Goal: Communication & Community: Answer question/provide support

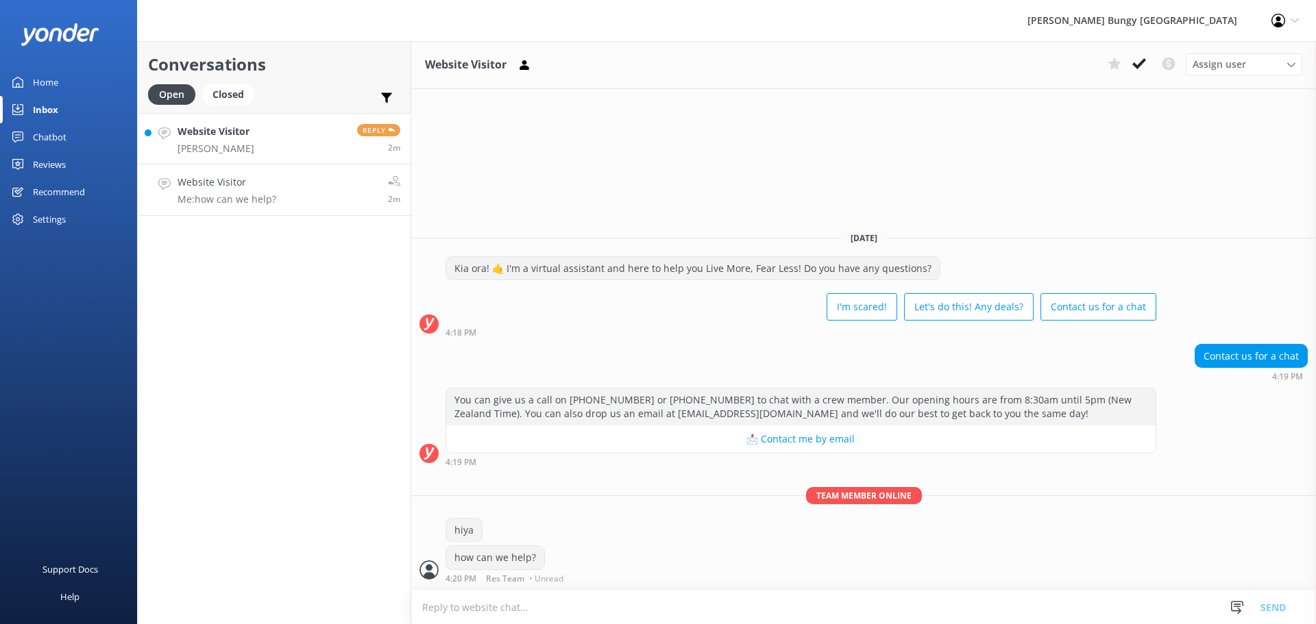
click at [368, 132] on span "Reply" at bounding box center [378, 130] width 43 height 12
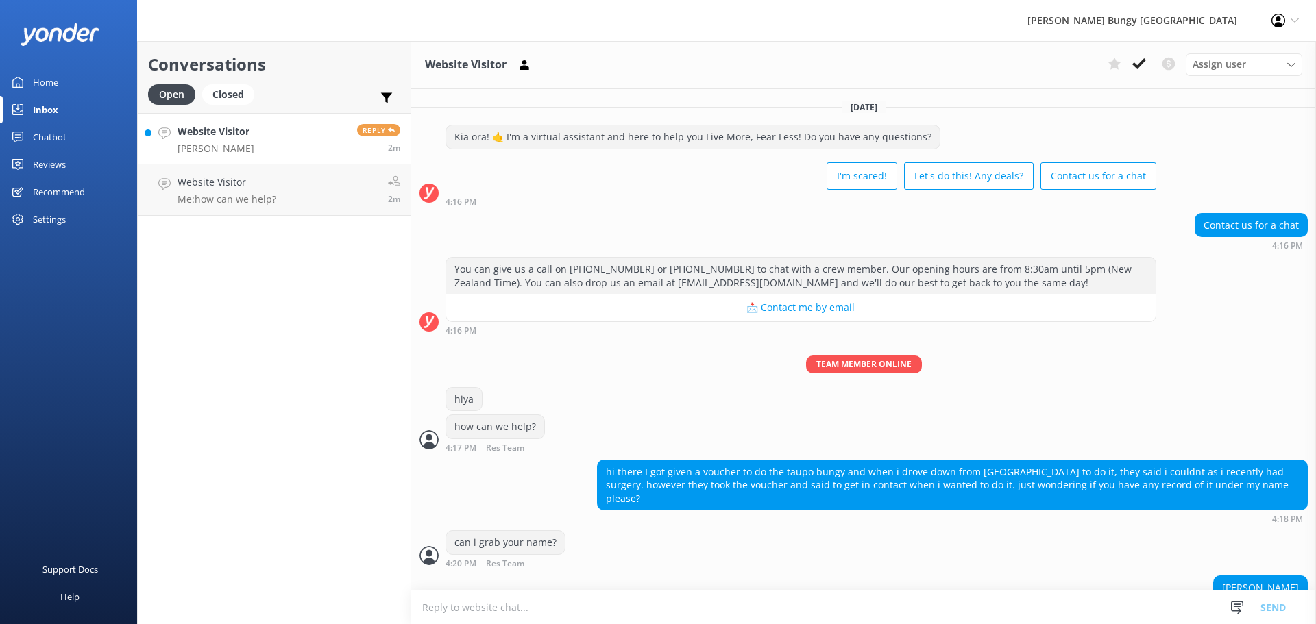
scroll to position [16, 0]
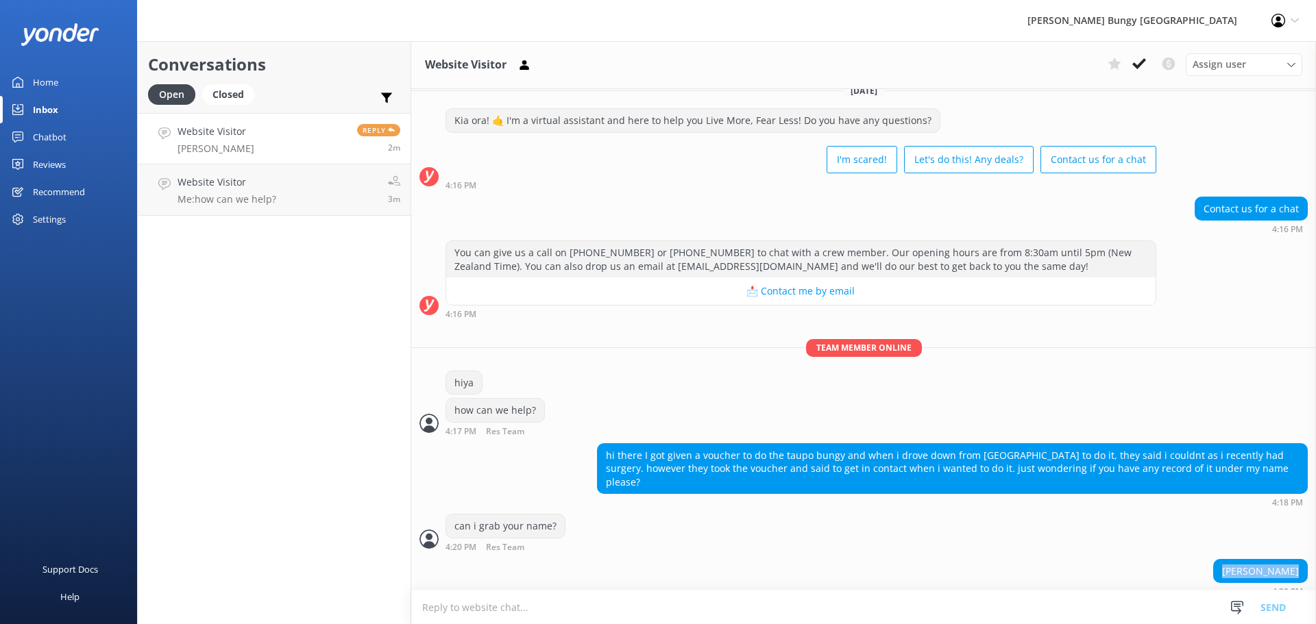
drag, startPoint x: 1293, startPoint y: 552, endPoint x: 1221, endPoint y: 557, distance: 72.8
click at [1221, 560] on div "[PERSON_NAME]" at bounding box center [1260, 571] width 93 height 23
copy div "[PERSON_NAME]"
click at [731, 609] on textarea at bounding box center [863, 608] width 905 height 34
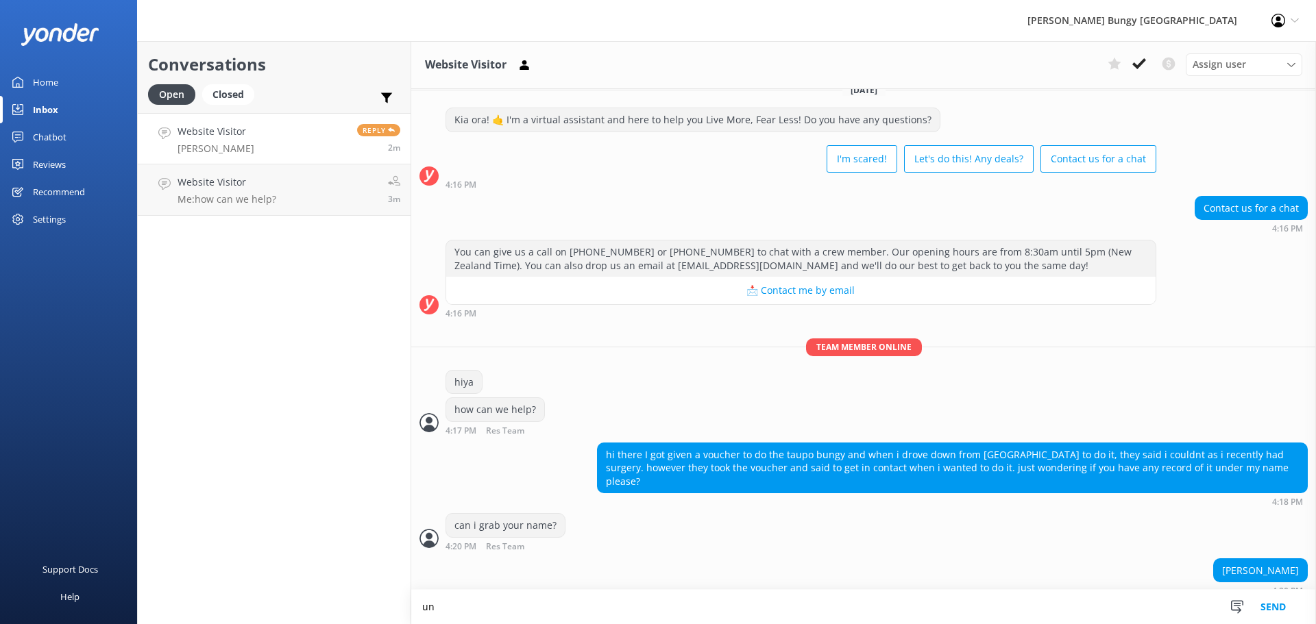
type textarea "u"
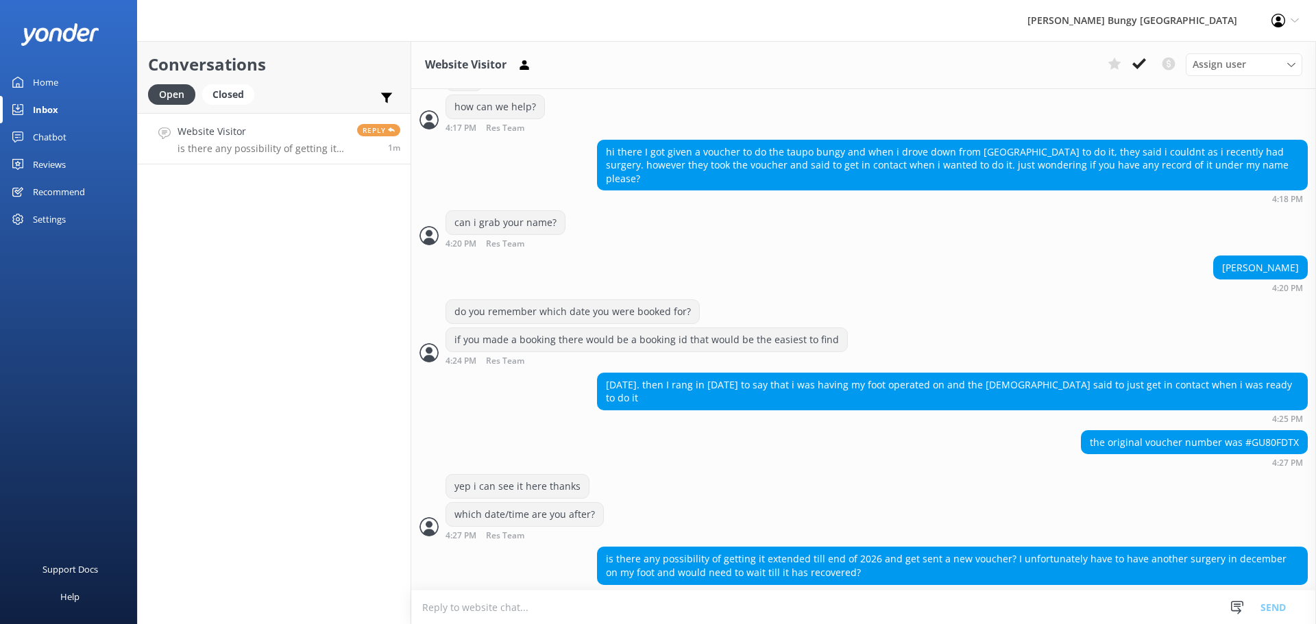
scroll to position [321, 0]
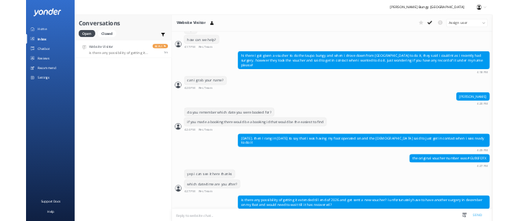
scroll to position [321, 0]
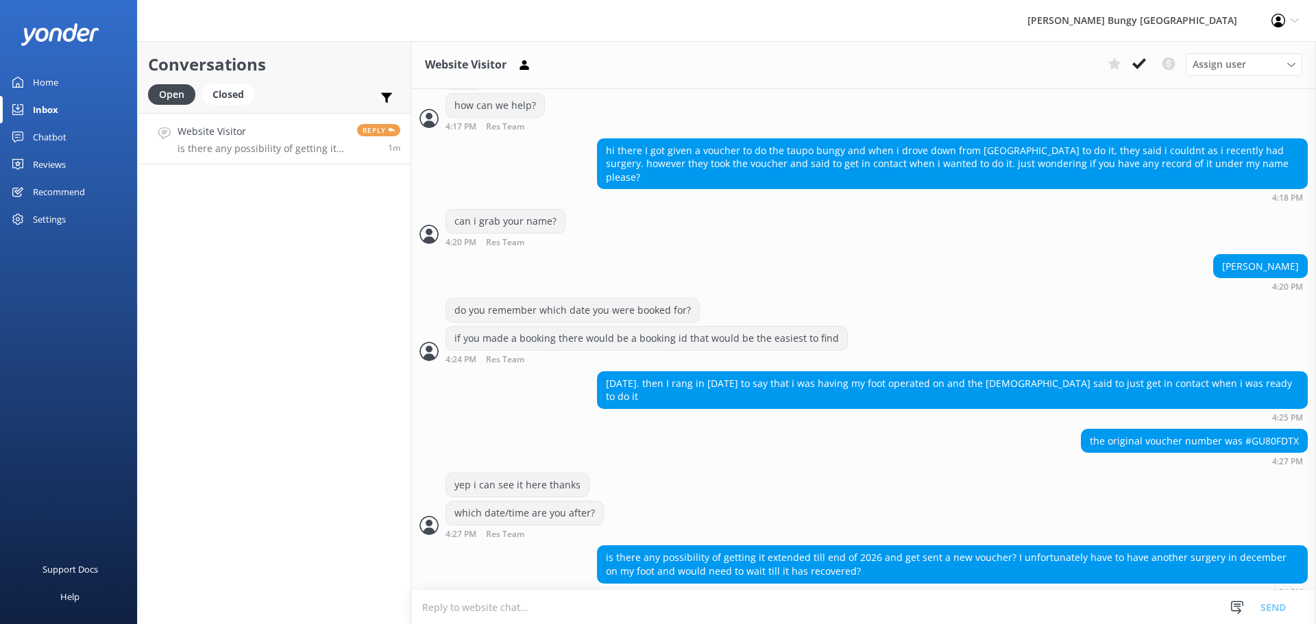
drag, startPoint x: 1008, startPoint y: 553, endPoint x: 1030, endPoint y: 553, distance: 22.6
click at [1023, 552] on div "is there any possibility of getting it extended till end of 2026 and get sent a…" at bounding box center [952, 564] width 709 height 36
drag, startPoint x: 1034, startPoint y: 555, endPoint x: 977, endPoint y: 557, distance: 57.0
click at [977, 557] on div "is there any possibility of getting it extended till end of 2026 and get sent a…" at bounding box center [952, 564] width 709 height 36
click at [974, 560] on div "is there any possibility of getting it extended till end of 2026 and get sent a…" at bounding box center [952, 564] width 709 height 36
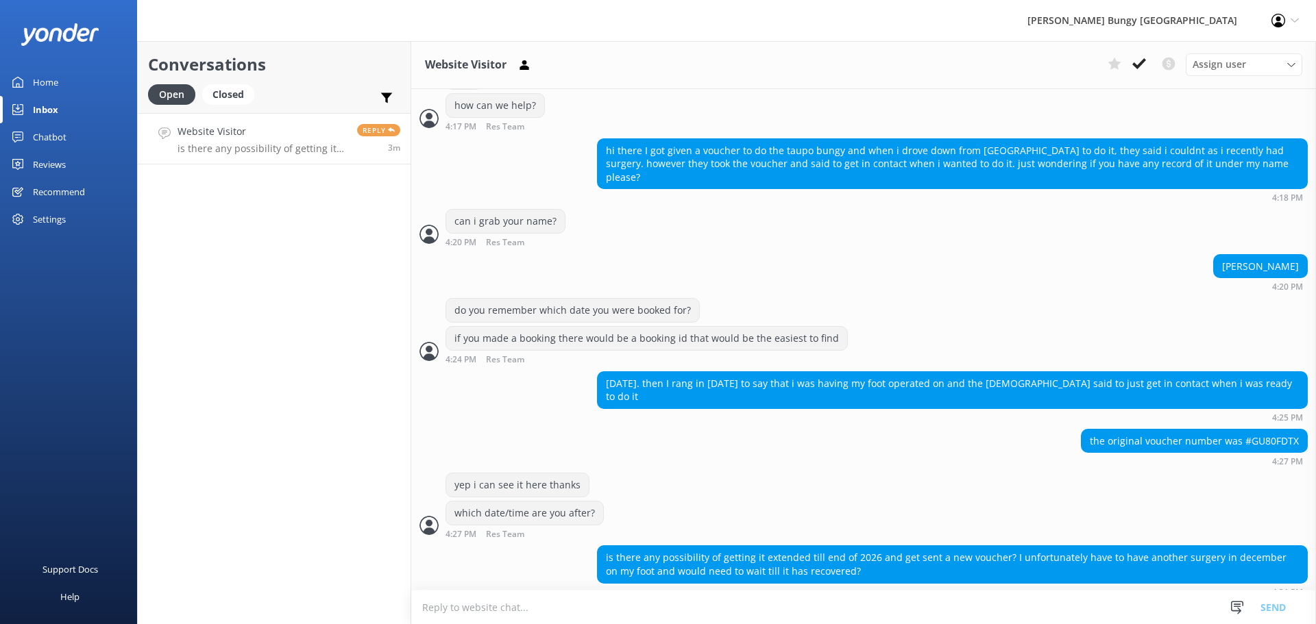
click at [834, 614] on textarea at bounding box center [863, 608] width 905 height 34
type textarea "u"
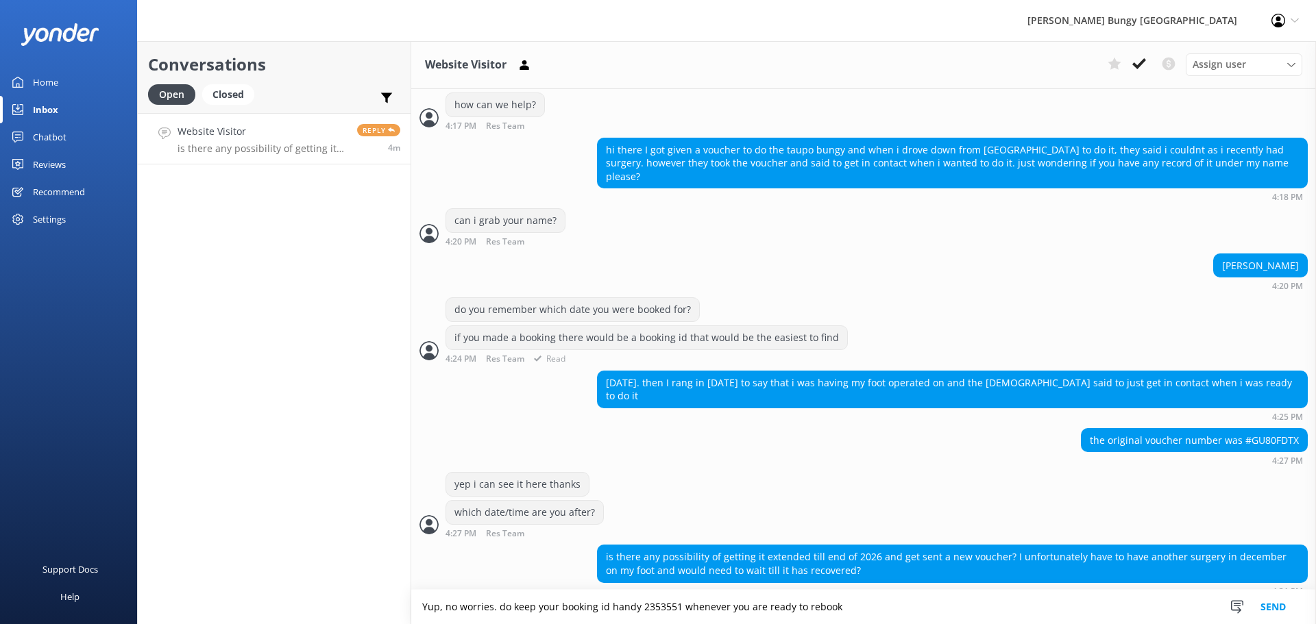
type textarea "Yup, no worries. do keep your booking id handy 2353551 whenever you are ready t…"
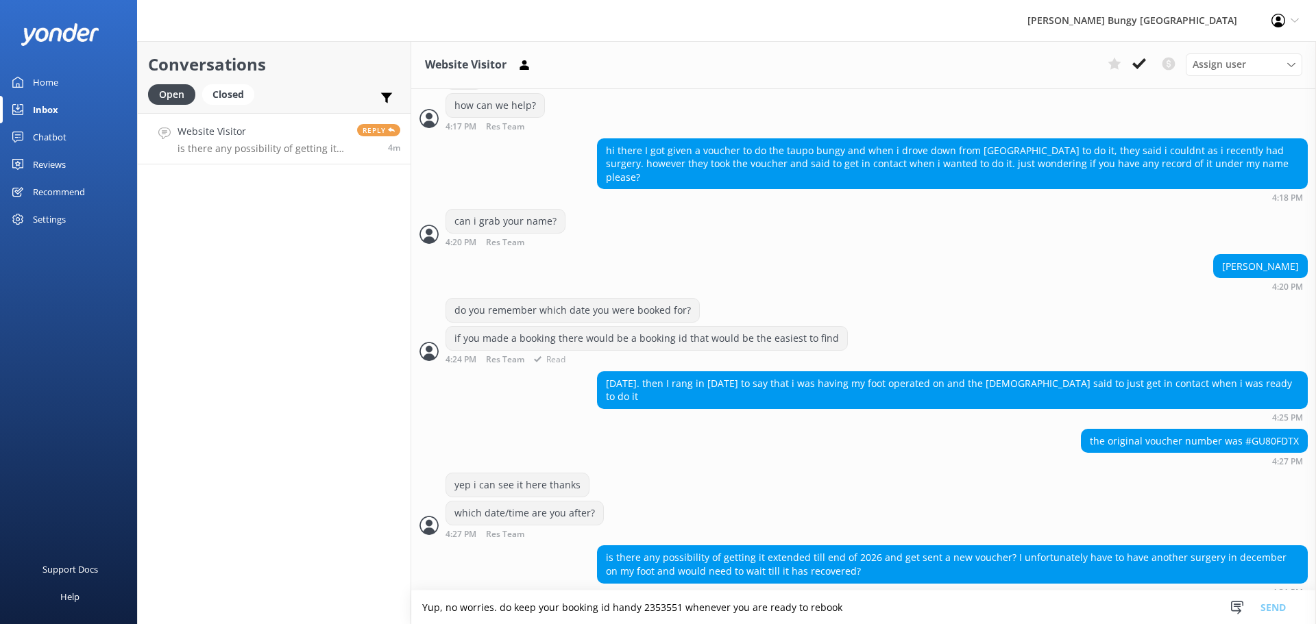
scroll to position [367, 0]
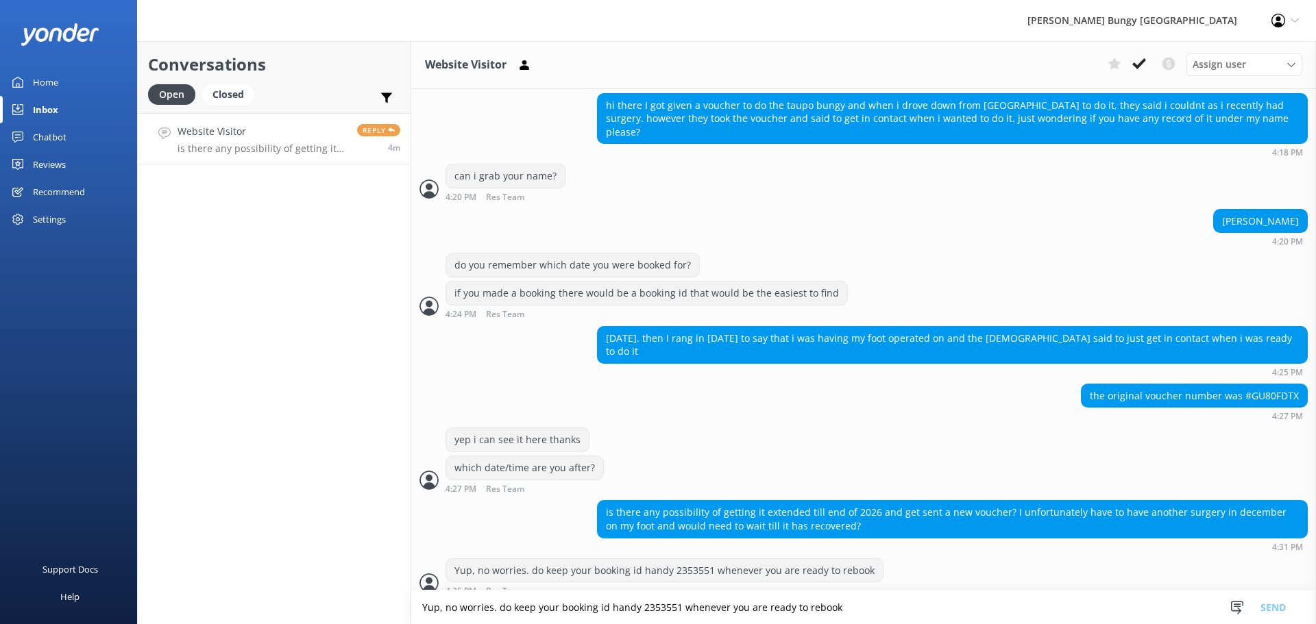
click at [628, 607] on textarea "Yup, no worries. do keep your booking id handy 2353551 whenever you are ready t…" at bounding box center [863, 608] width 905 height 34
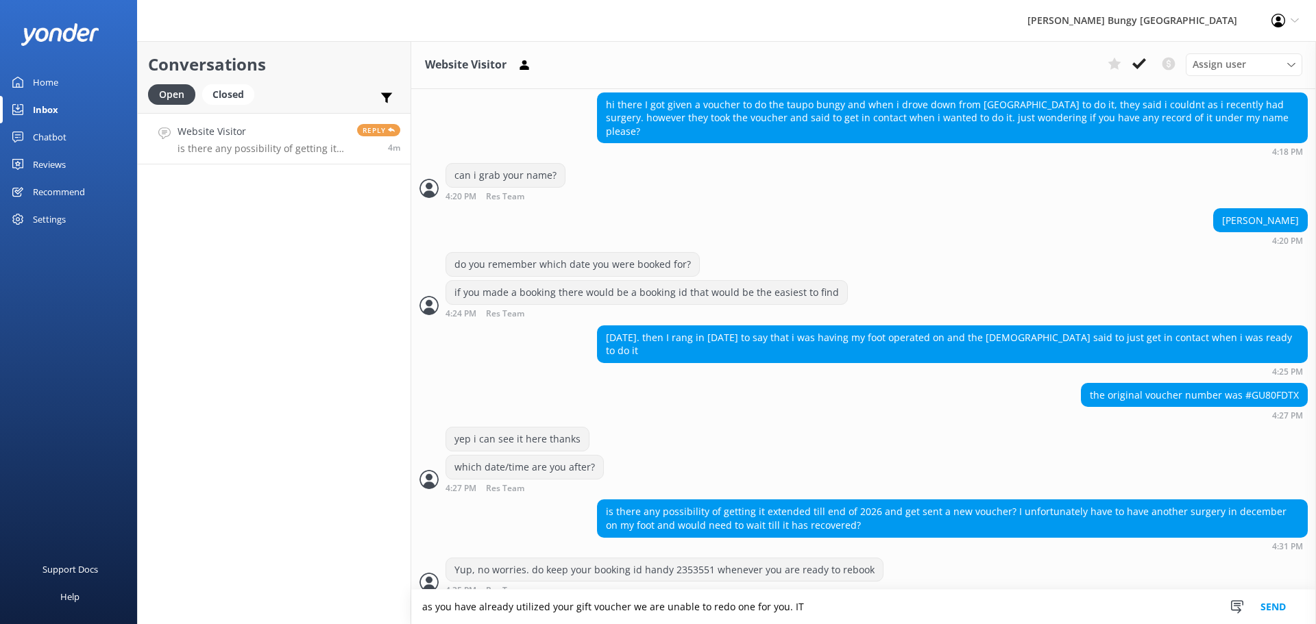
scroll to position [400, 0]
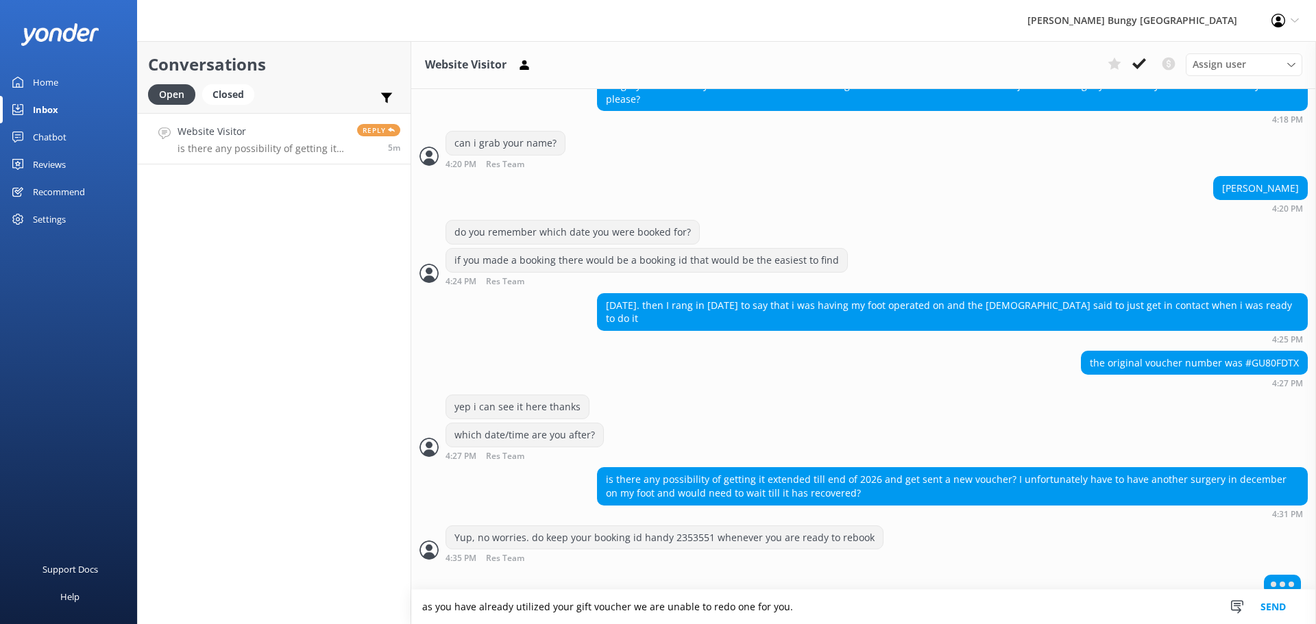
type textarea "as you have already utilized your gift voucher we are unable to redo one for yo…"
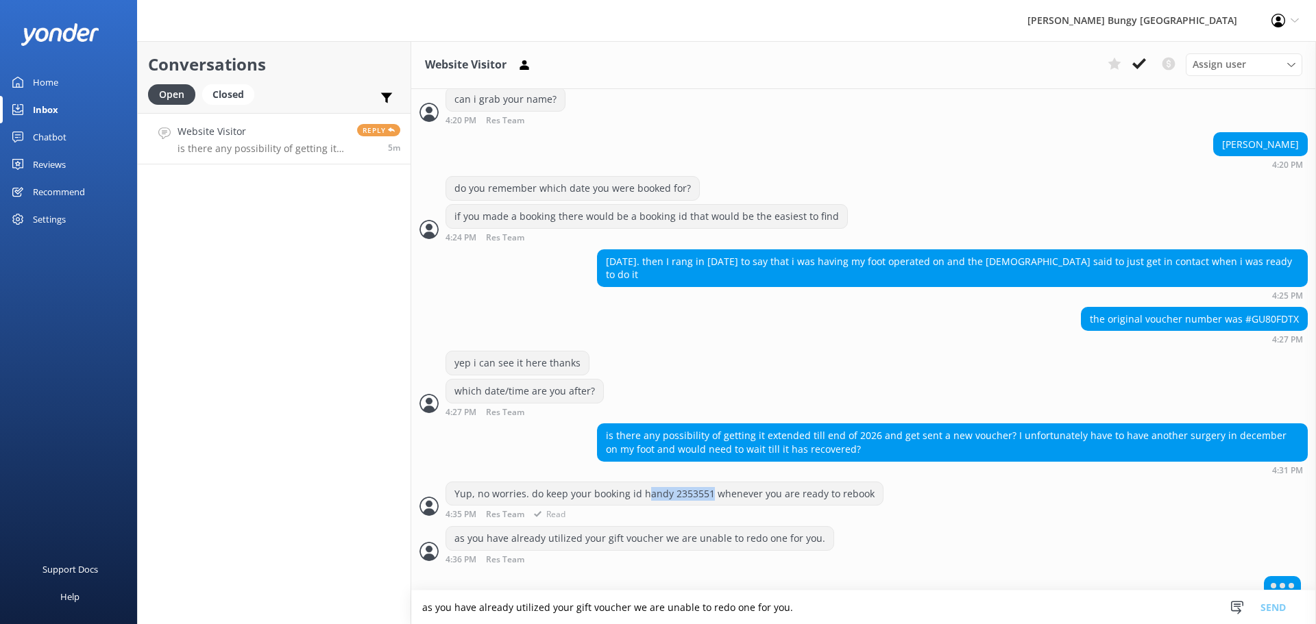
drag, startPoint x: 648, startPoint y: 478, endPoint x: 750, endPoint y: 481, distance: 102.2
click at [708, 483] on div "Yup, no worries. do keep your booking id handy 2353551 whenever you are ready t…" at bounding box center [664, 494] width 437 height 23
click at [796, 485] on div "Yup, no worries. do keep your booking id handy 2353551 whenever you are ready t…" at bounding box center [664, 494] width 437 height 23
click at [836, 609] on textarea "as you have already utilized your gift voucher we are unable to redo one for yo…" at bounding box center [863, 608] width 905 height 34
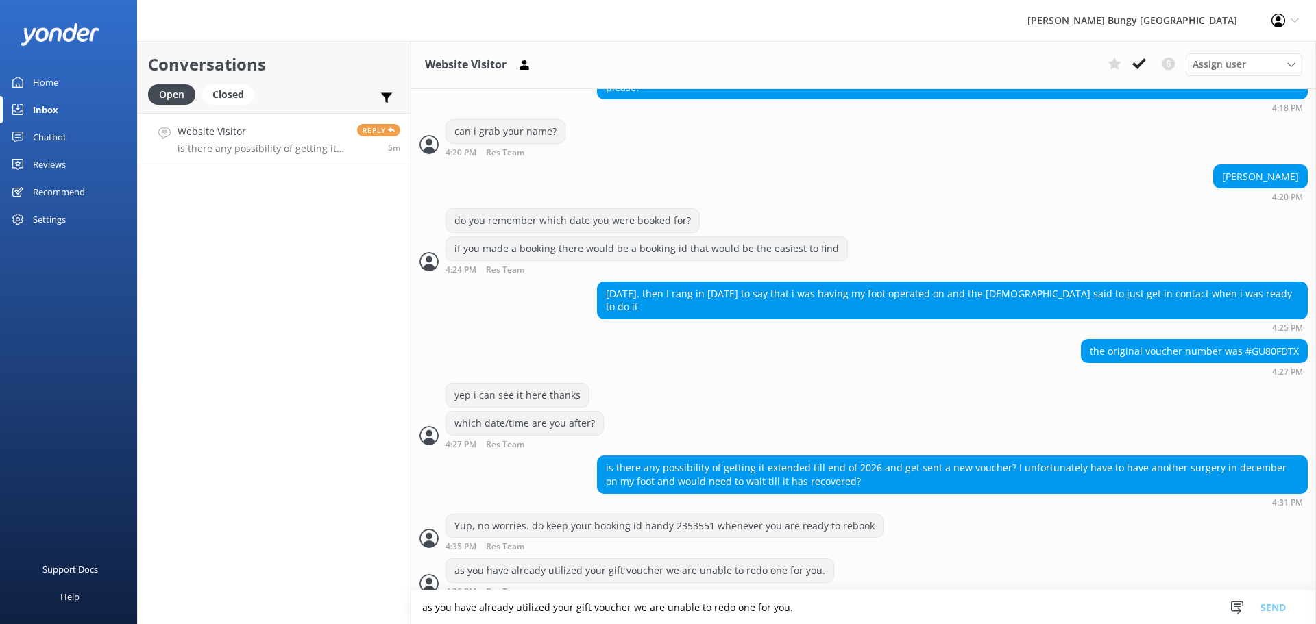
click at [881, 620] on textarea "as you have already utilized your gift voucher we are unable to redo one for yo…" at bounding box center [863, 608] width 905 height 34
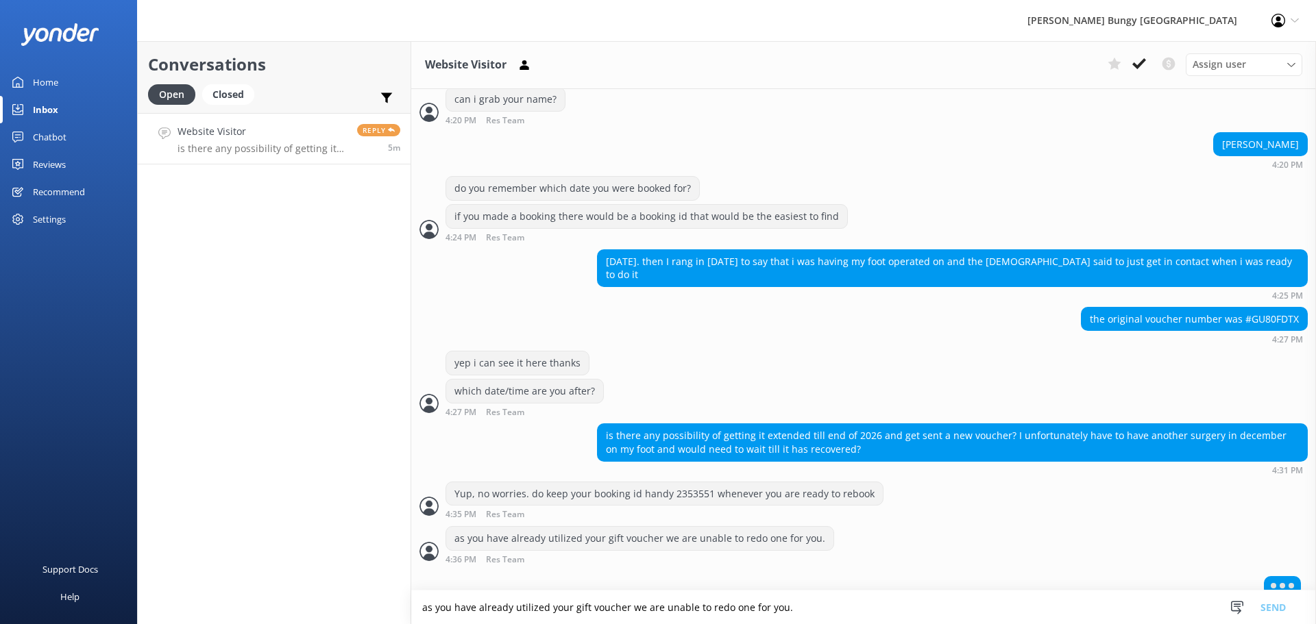
click at [1025, 604] on textarea "as you have already utilized your gift voucher we are unable to redo one for yo…" at bounding box center [863, 608] width 905 height 34
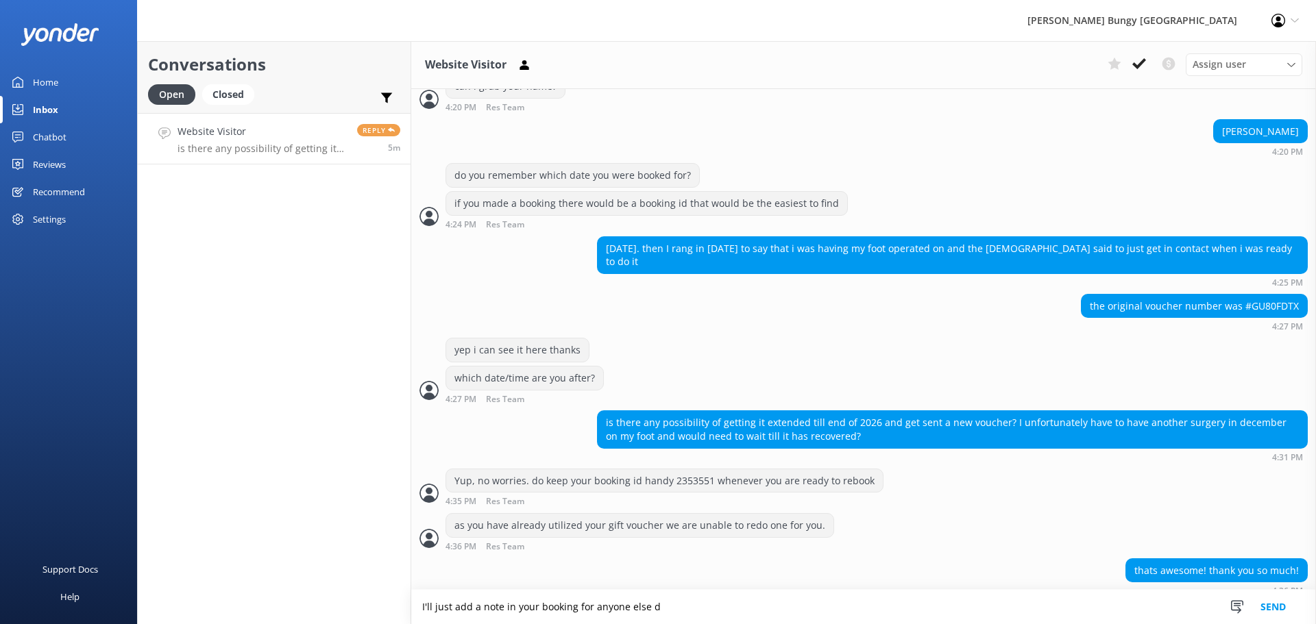
scroll to position [484, 0]
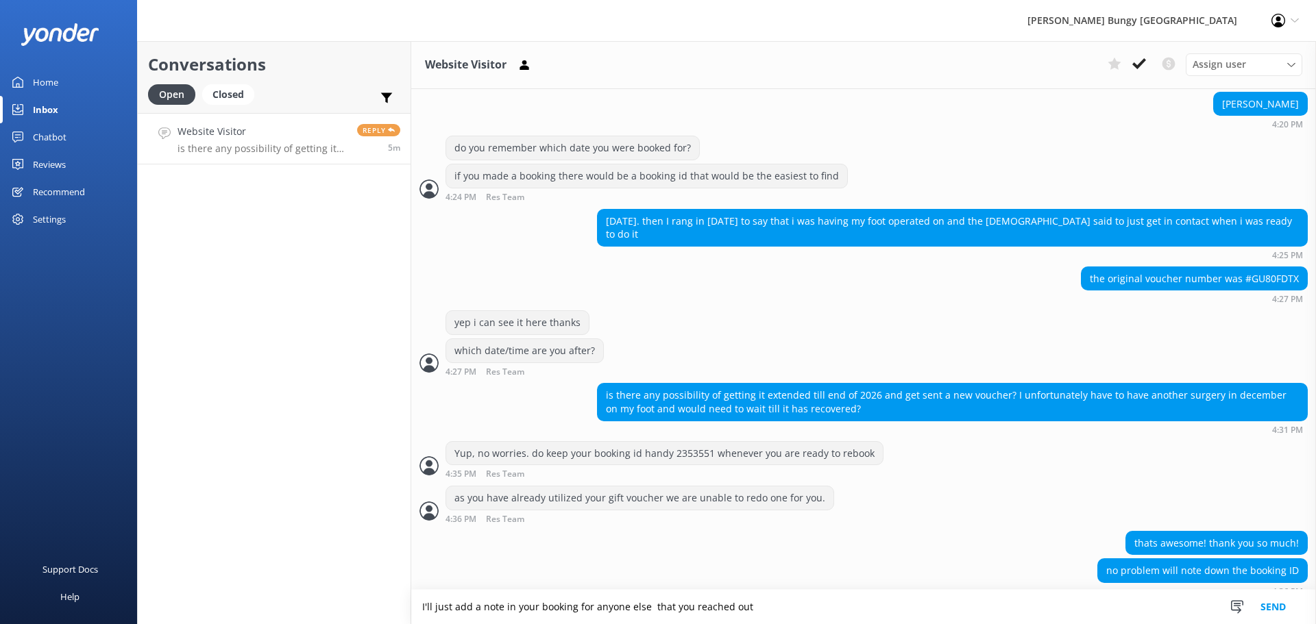
drag, startPoint x: 1024, startPoint y: 604, endPoint x: 709, endPoint y: 587, distance: 315.1
click at [648, 605] on textarea "I'll just add a note in your booking for anyone else that you reached out" at bounding box center [863, 607] width 905 height 34
type textarea "I'll just add a note in your booking for anyone else in the future"
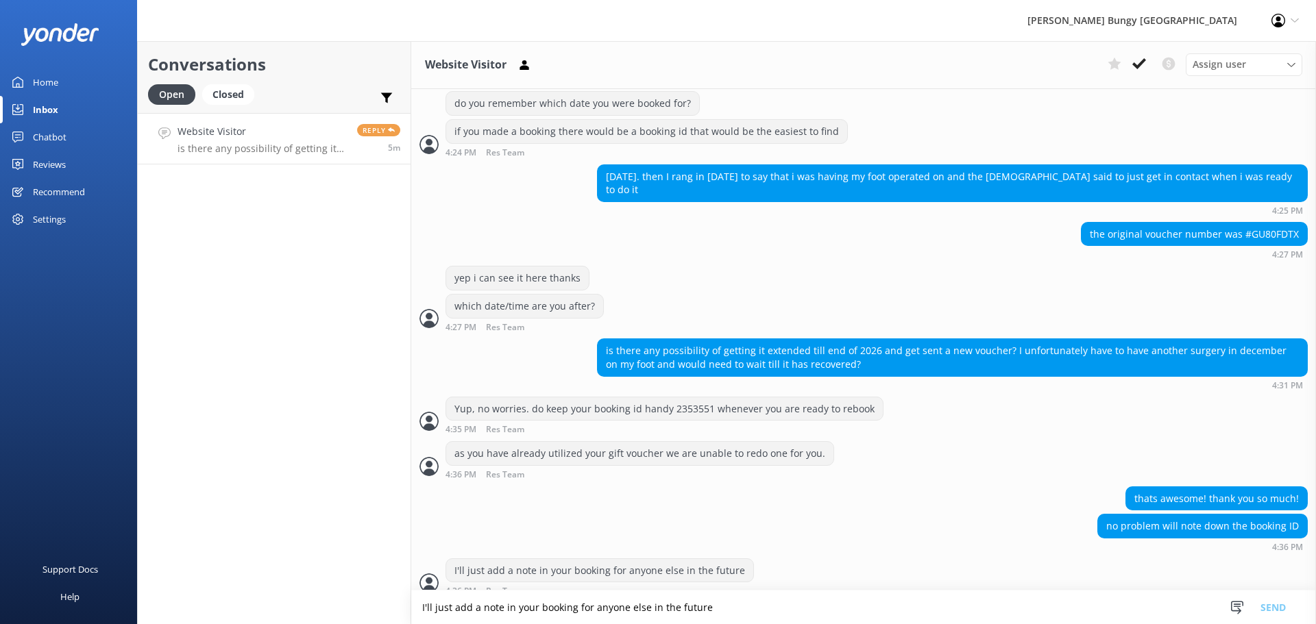
scroll to position [572, 0]
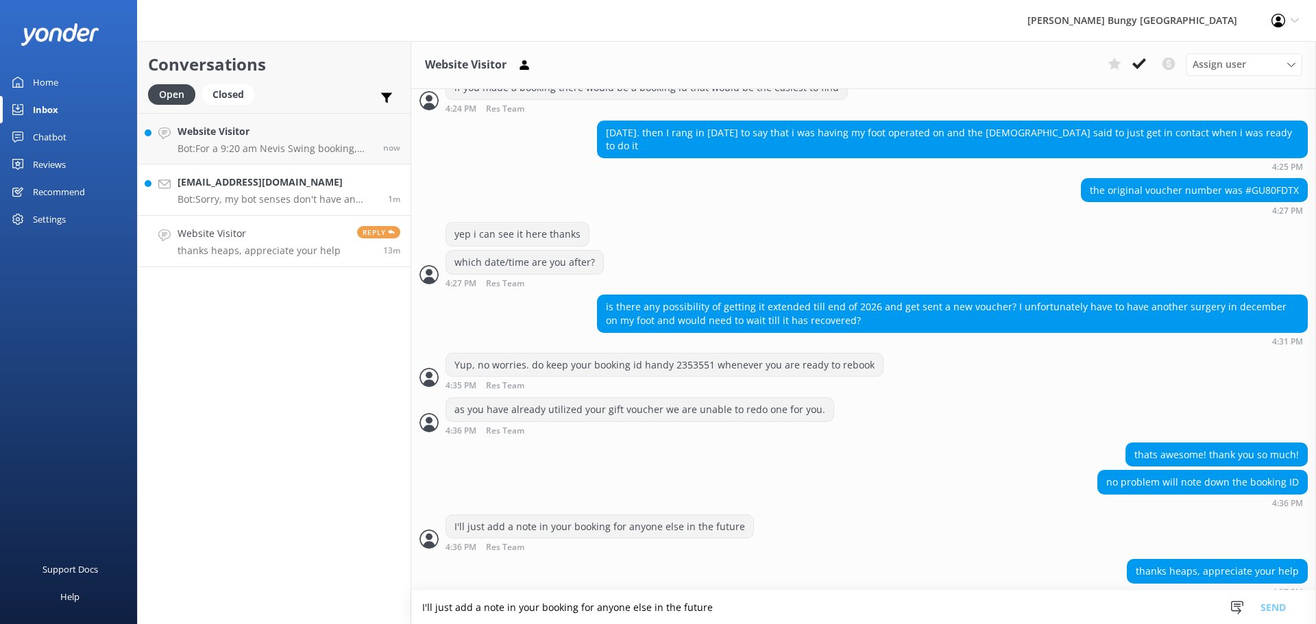
click at [268, 178] on h4 "thespookymarie@gmail.com" at bounding box center [278, 182] width 200 height 15
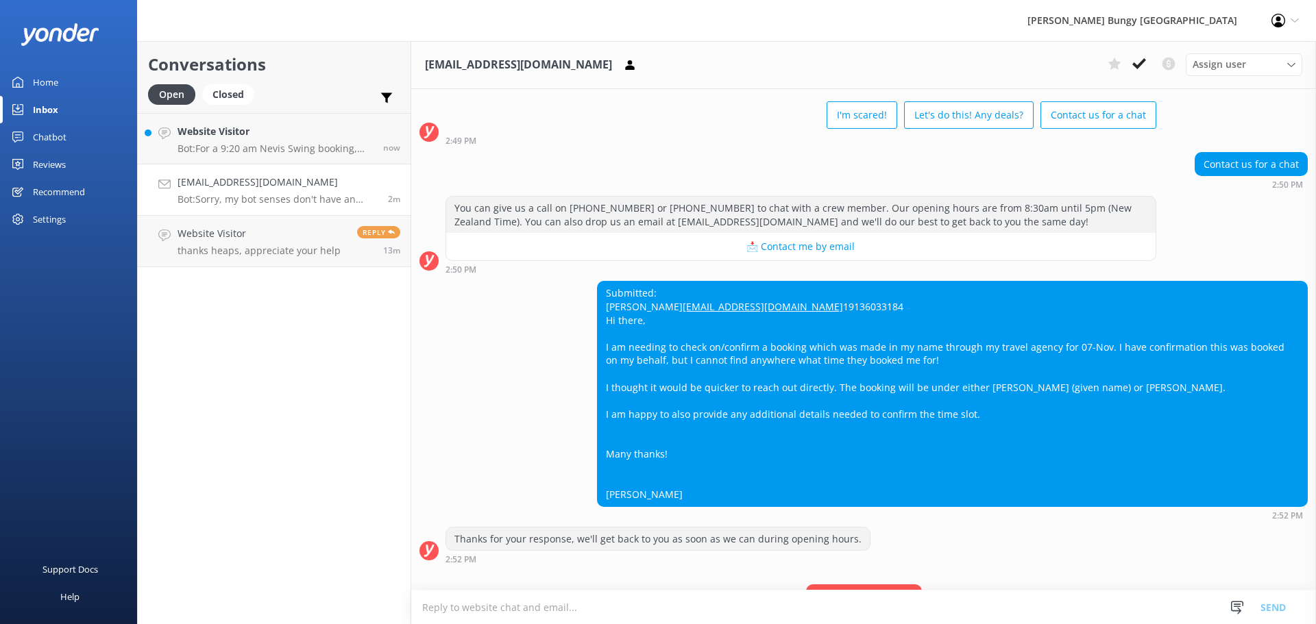
scroll to position [60, 0]
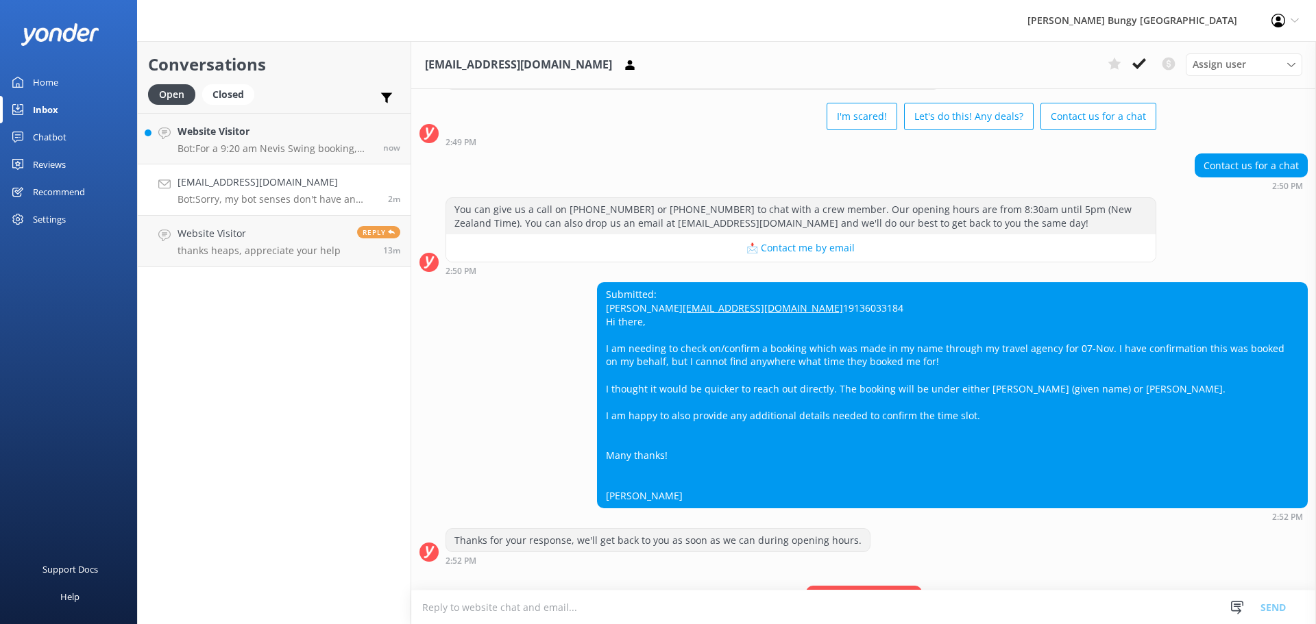
click at [760, 374] on div "Submitted: Marie Zerbe thespookymarie@gmail.com 19136033184 Hi there, I am need…" at bounding box center [952, 395] width 709 height 225
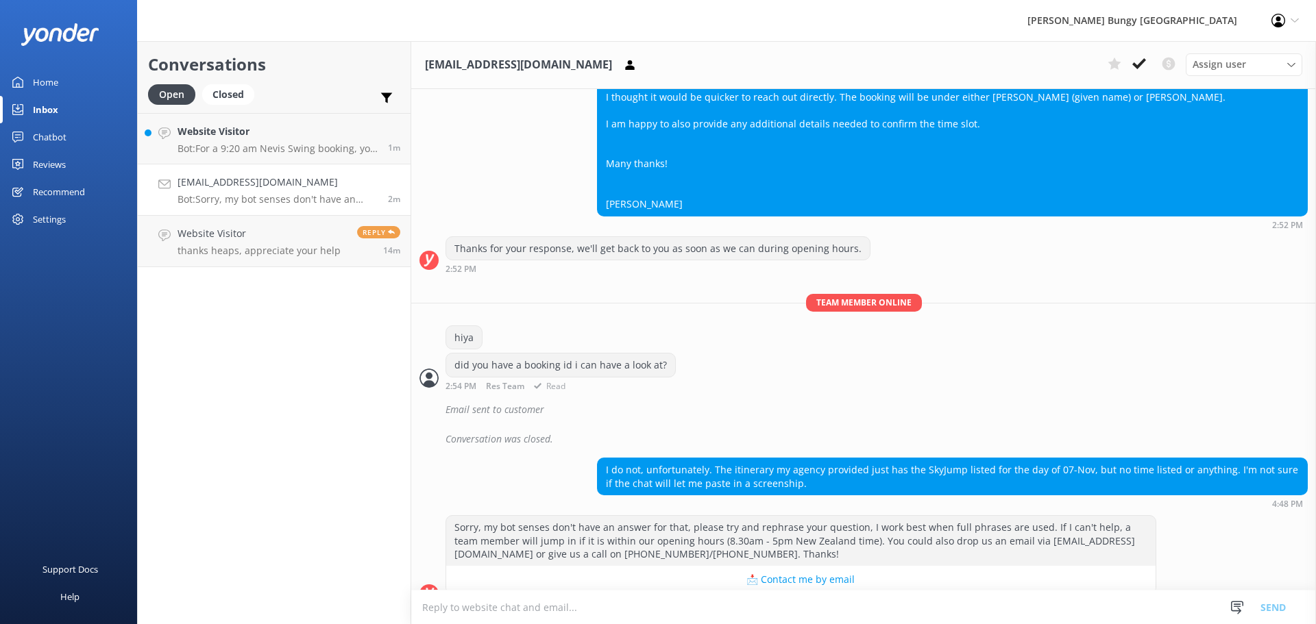
scroll to position [402, 0]
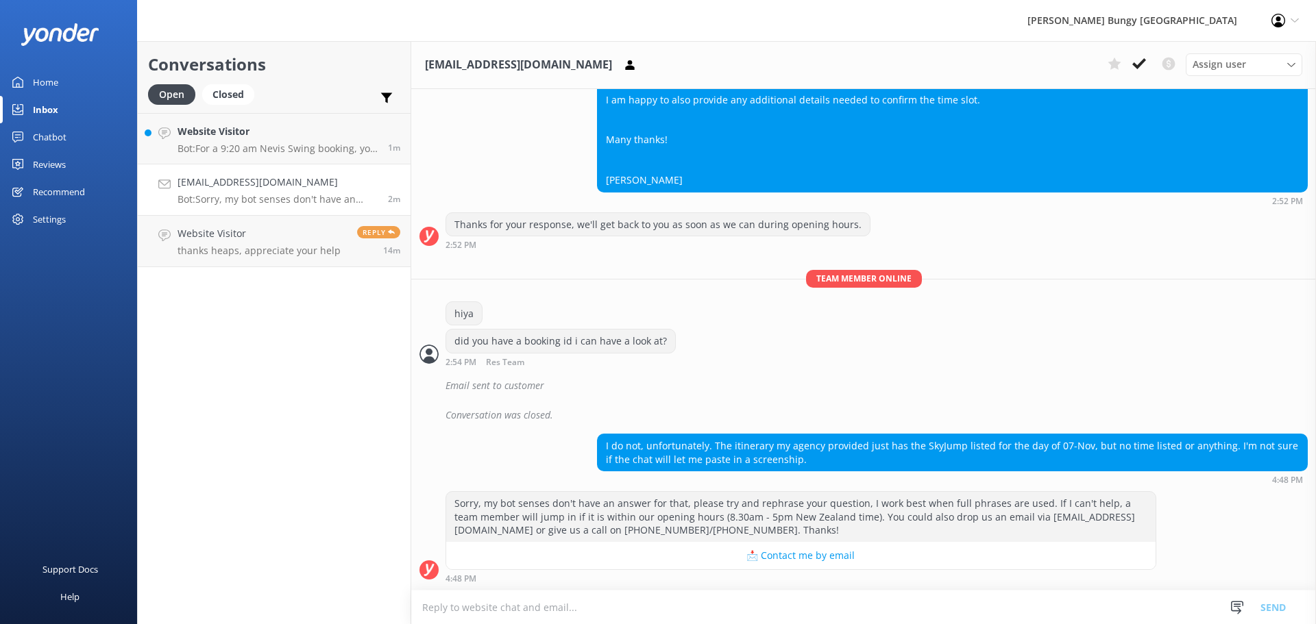
click at [1019, 596] on textarea at bounding box center [863, 608] width 905 height 34
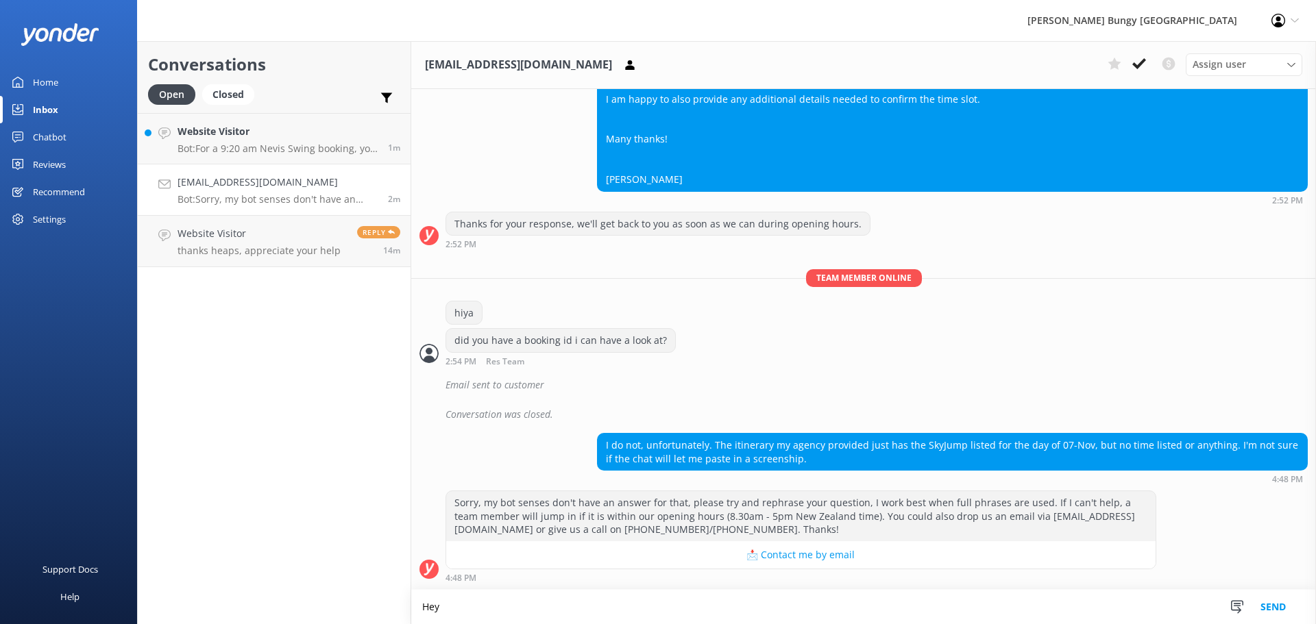
scroll to position [403, 0]
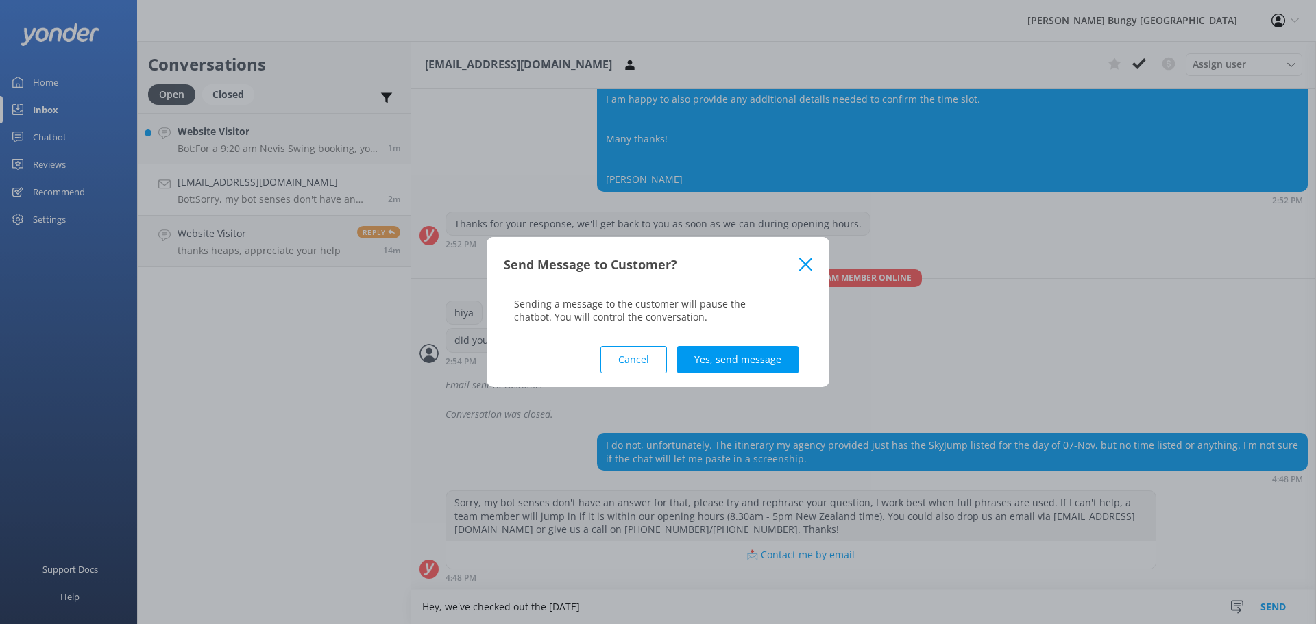
click at [803, 271] on icon at bounding box center [805, 265] width 13 height 14
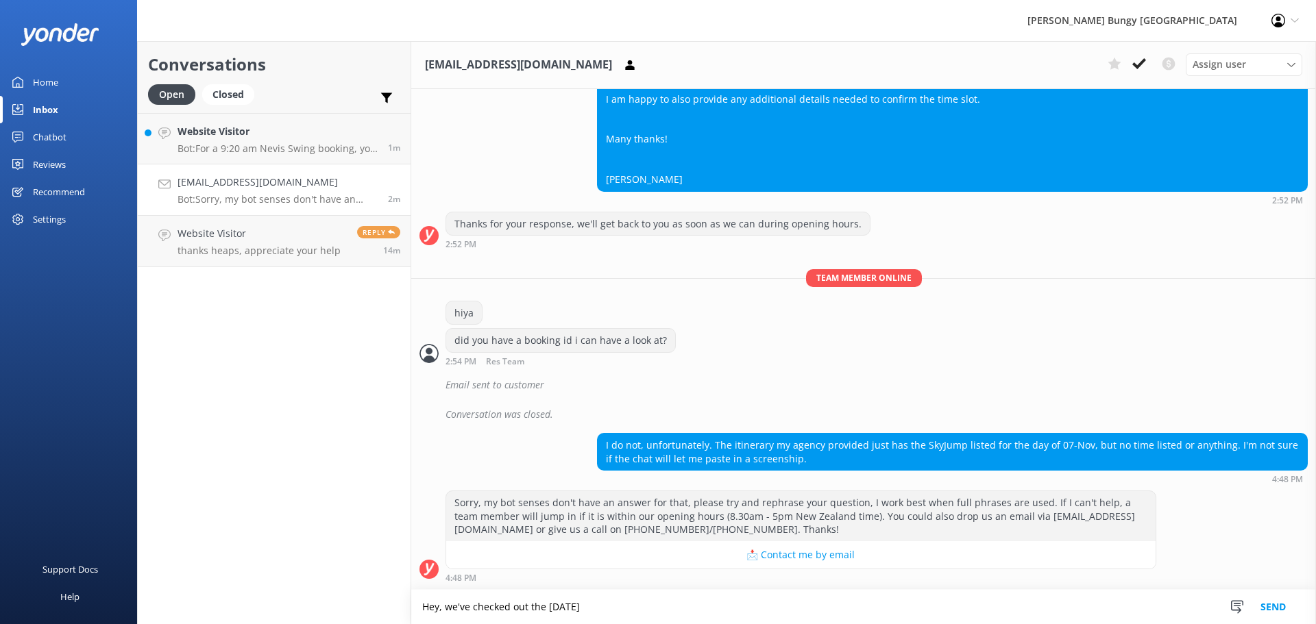
click at [821, 599] on textarea "Hey, we've checked out the 7th Nov" at bounding box center [863, 607] width 905 height 34
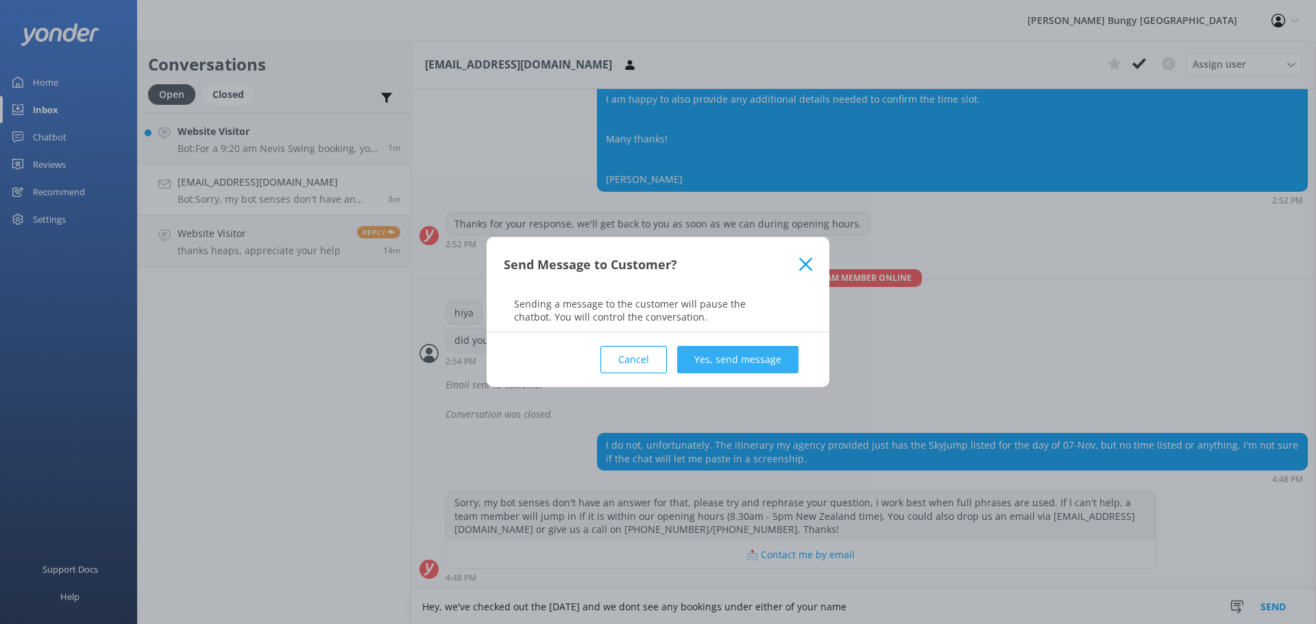
type textarea "Hey, we've checked out the 7th Nov and we dont see any bookings under either of…"
click at [779, 368] on button "Yes, send message" at bounding box center [737, 359] width 121 height 27
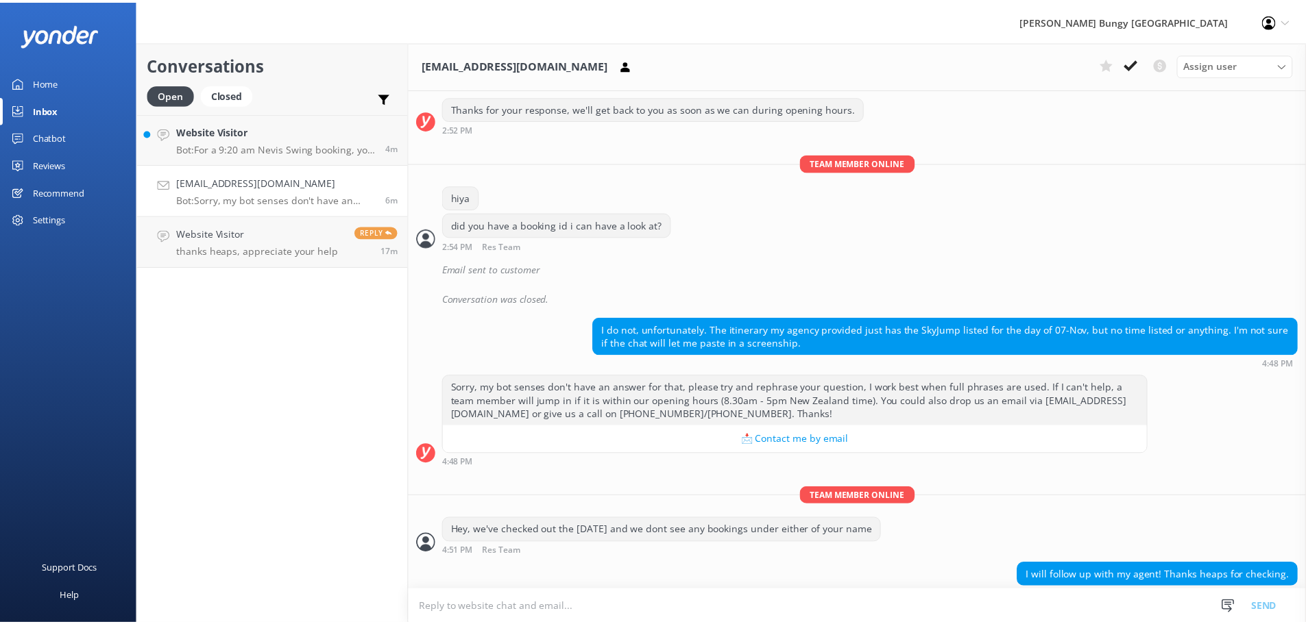
scroll to position [536, 0]
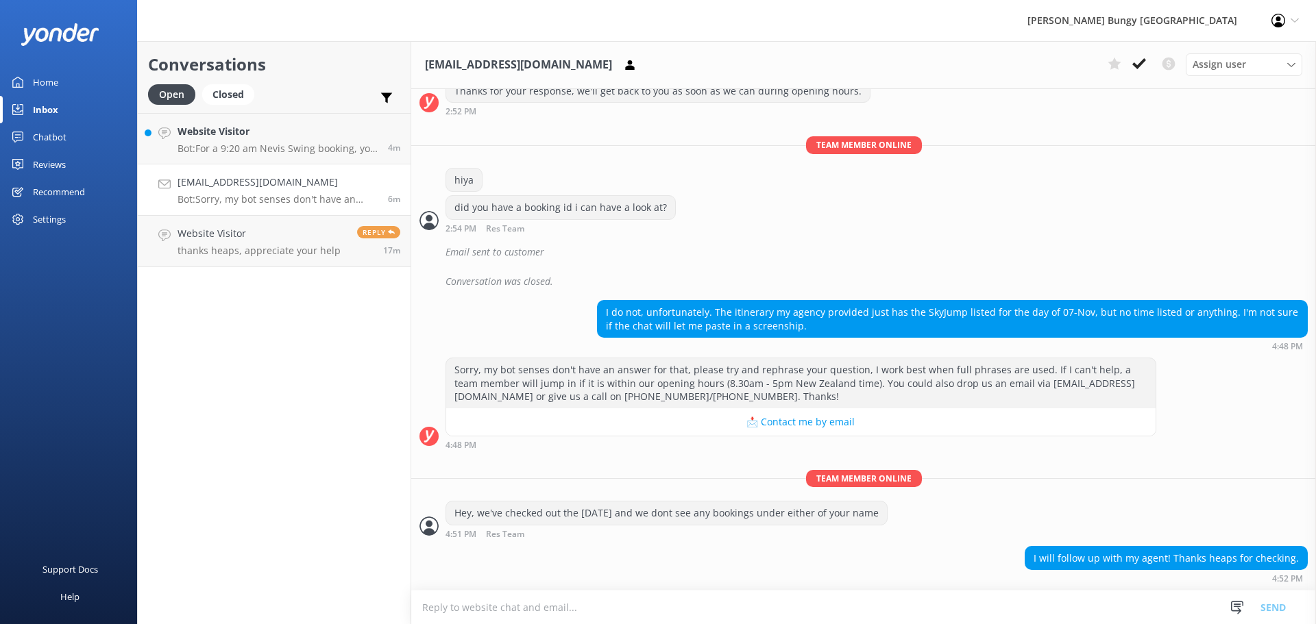
click at [64, 134] on div "Chatbot" at bounding box center [50, 136] width 34 height 27
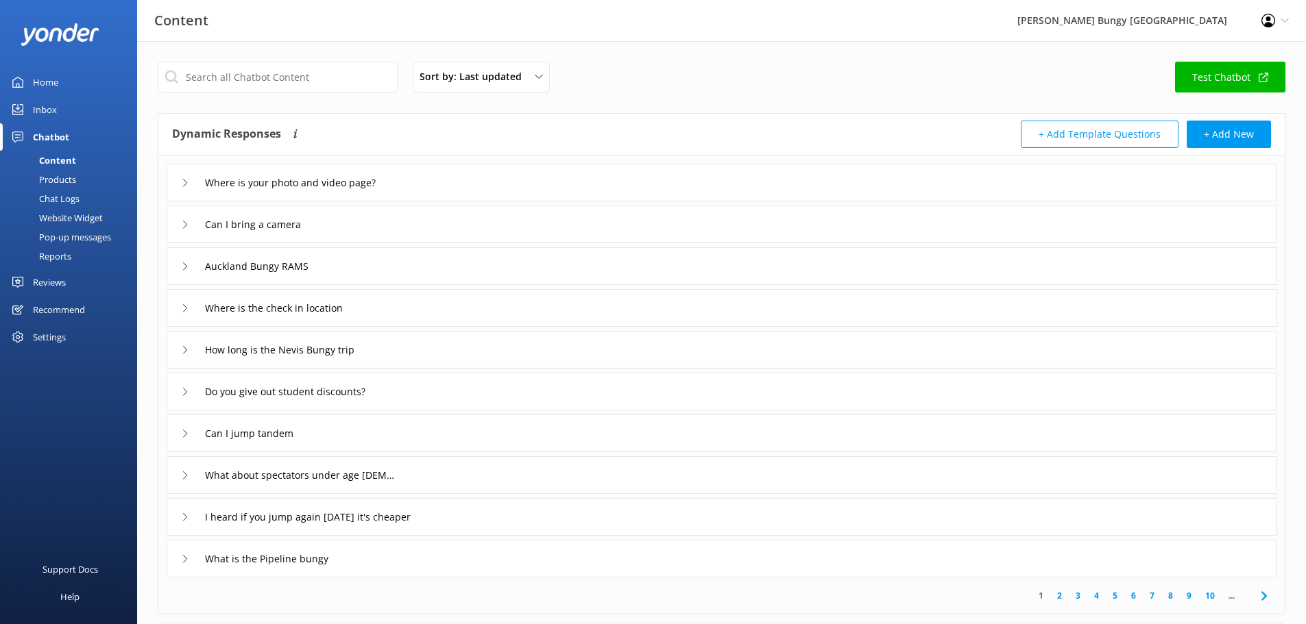
click at [63, 254] on div "Reports" at bounding box center [39, 256] width 63 height 19
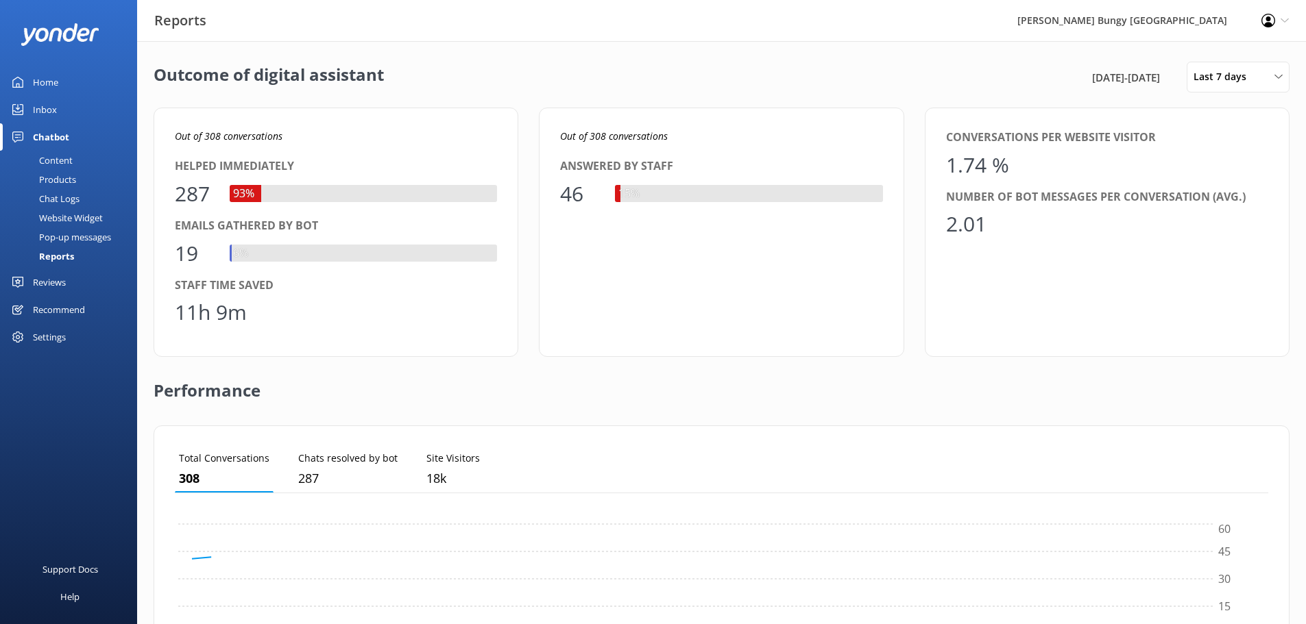
scroll to position [127, 1083]
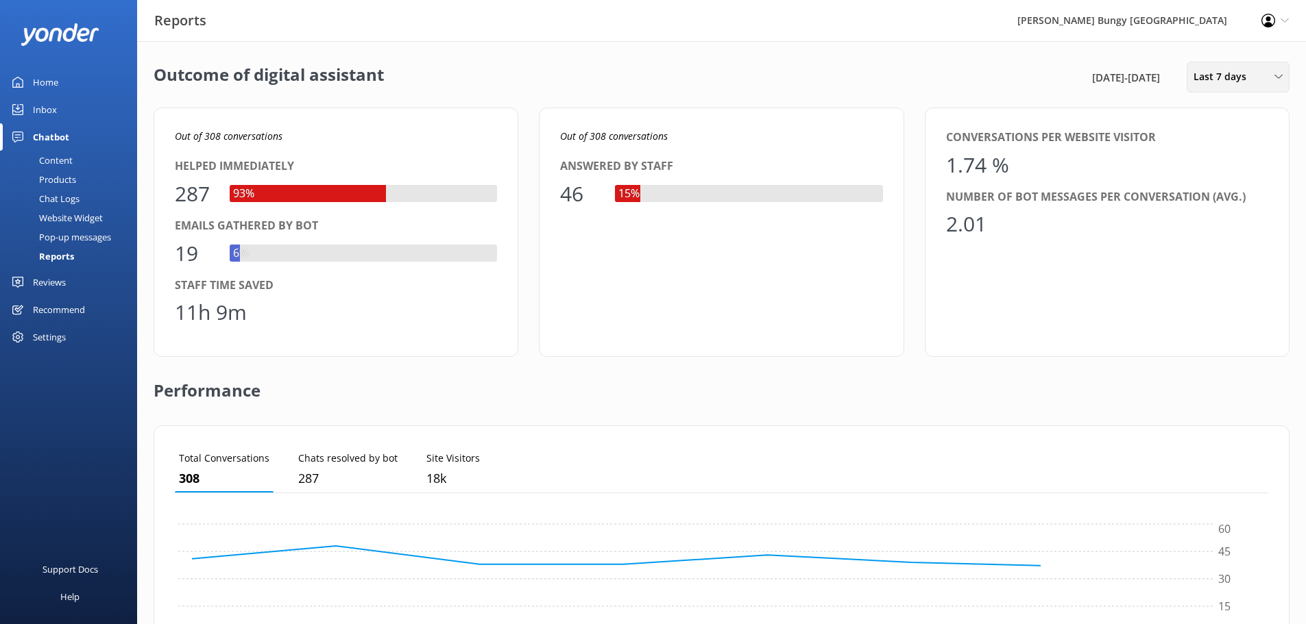
click at [1239, 80] on span "Last 7 days" at bounding box center [1223, 76] width 61 height 15
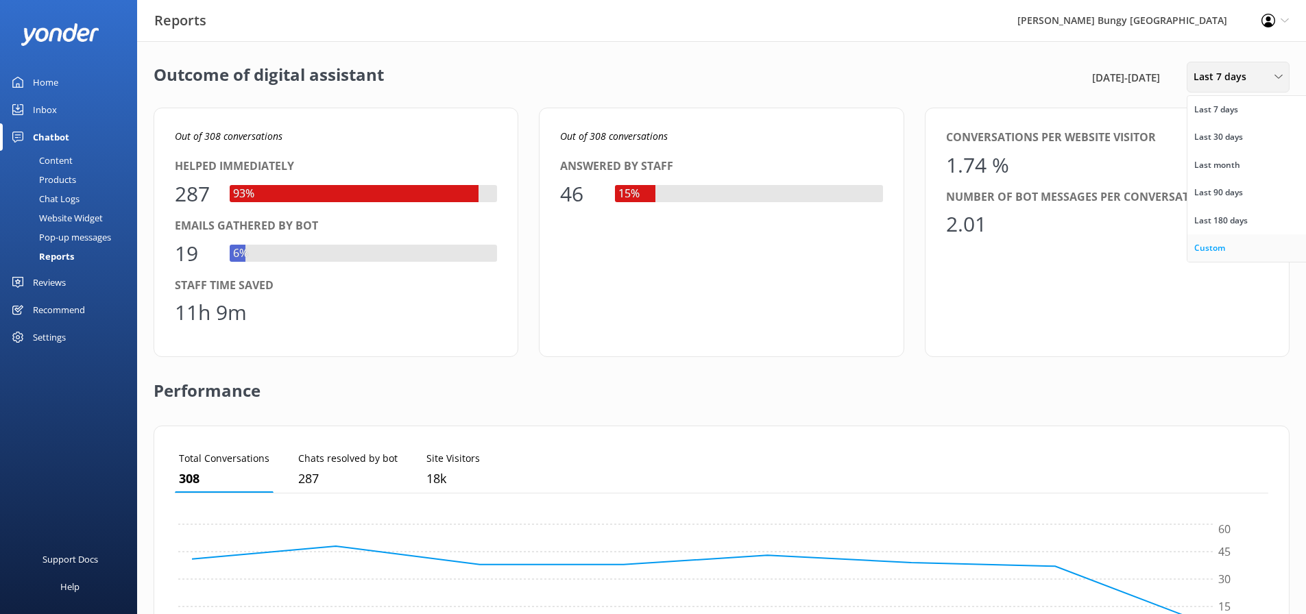
click at [1230, 246] on link "Custom" at bounding box center [1248, 247] width 122 height 27
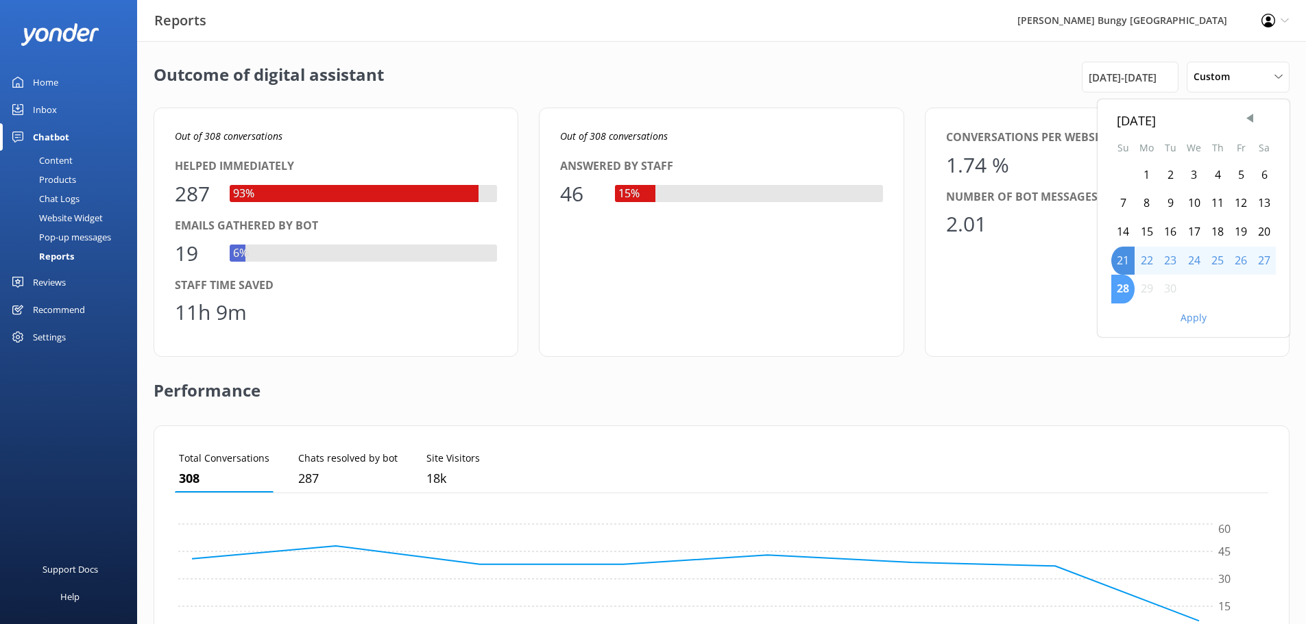
click at [1130, 287] on div "28" at bounding box center [1122, 289] width 23 height 29
click at [1180, 317] on button "Apply" at bounding box center [1193, 318] width 26 height 10
